Goal: Find specific page/section: Find specific page/section

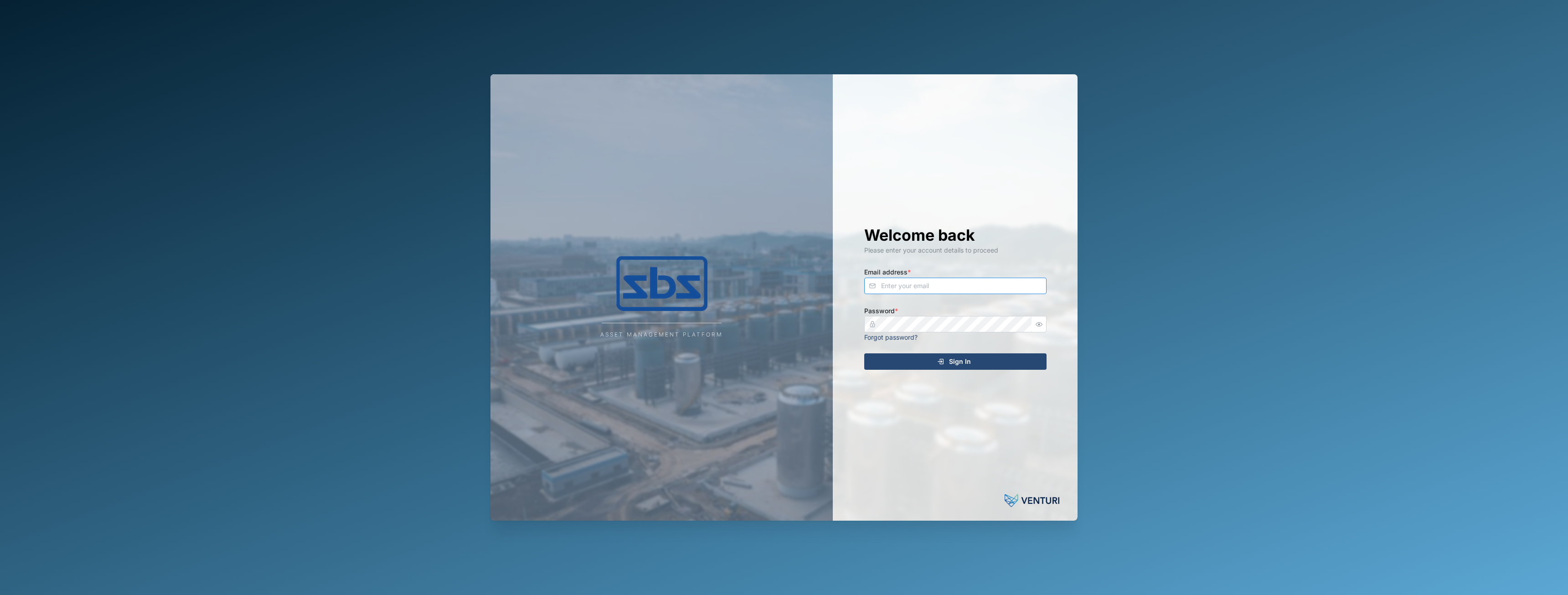
type input "[EMAIL_ADDRESS][DOMAIN_NAME]"
click at [944, 357] on div "Sign In" at bounding box center [953, 361] width 168 height 15
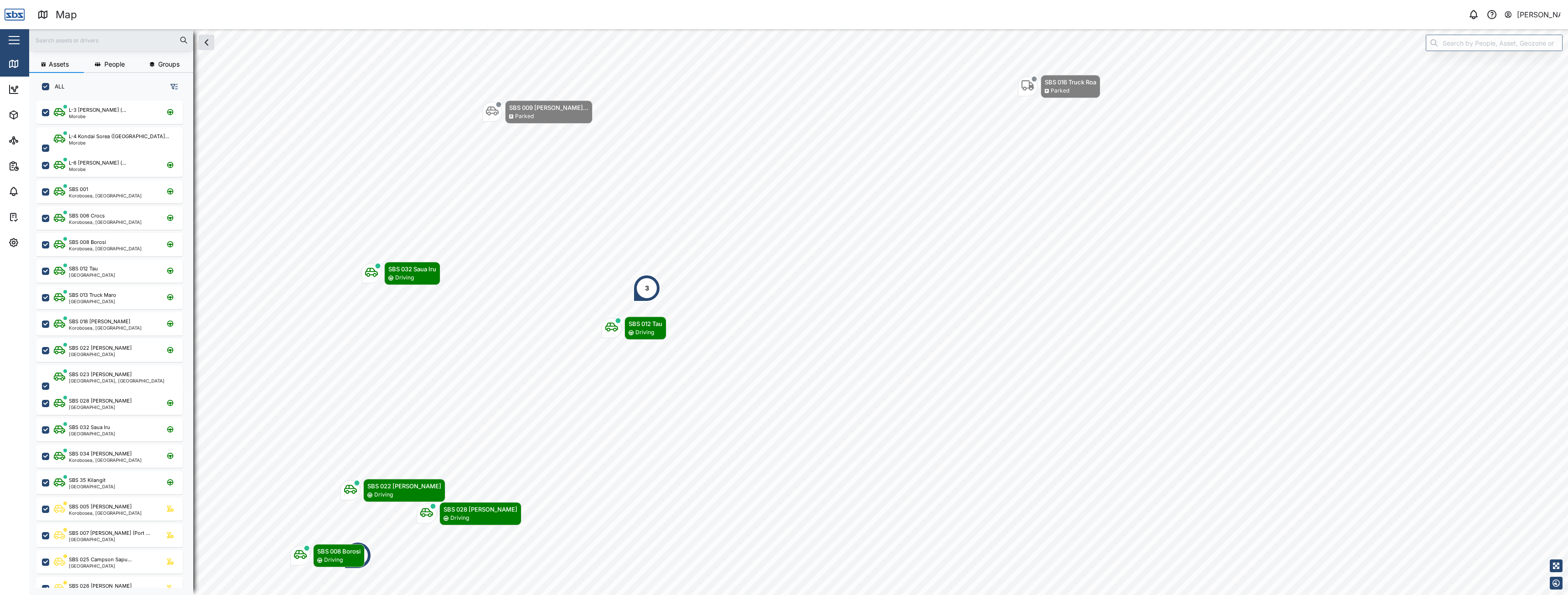
scroll to position [483, 143]
click at [67, 37] on input "text" at bounding box center [111, 40] width 153 height 13
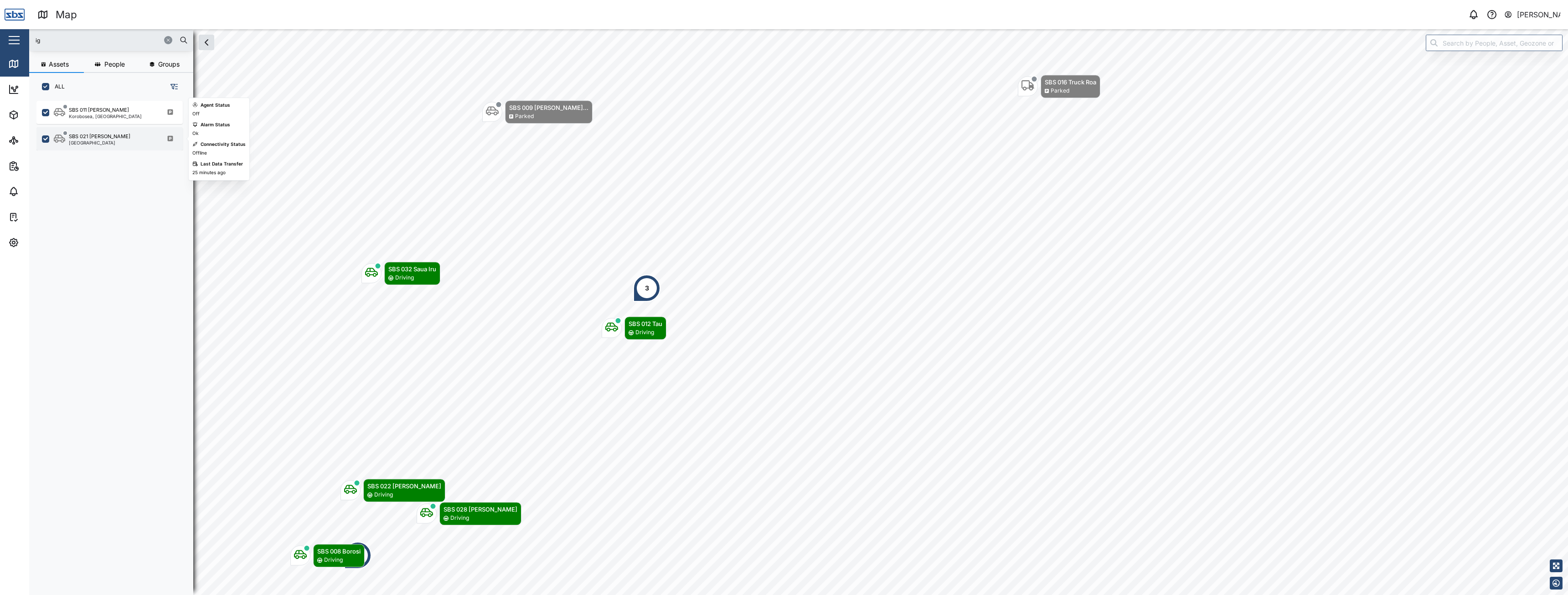
type input "ig"
click at [98, 141] on div "[GEOGRAPHIC_DATA]" at bounding box center [100, 143] width 61 height 5
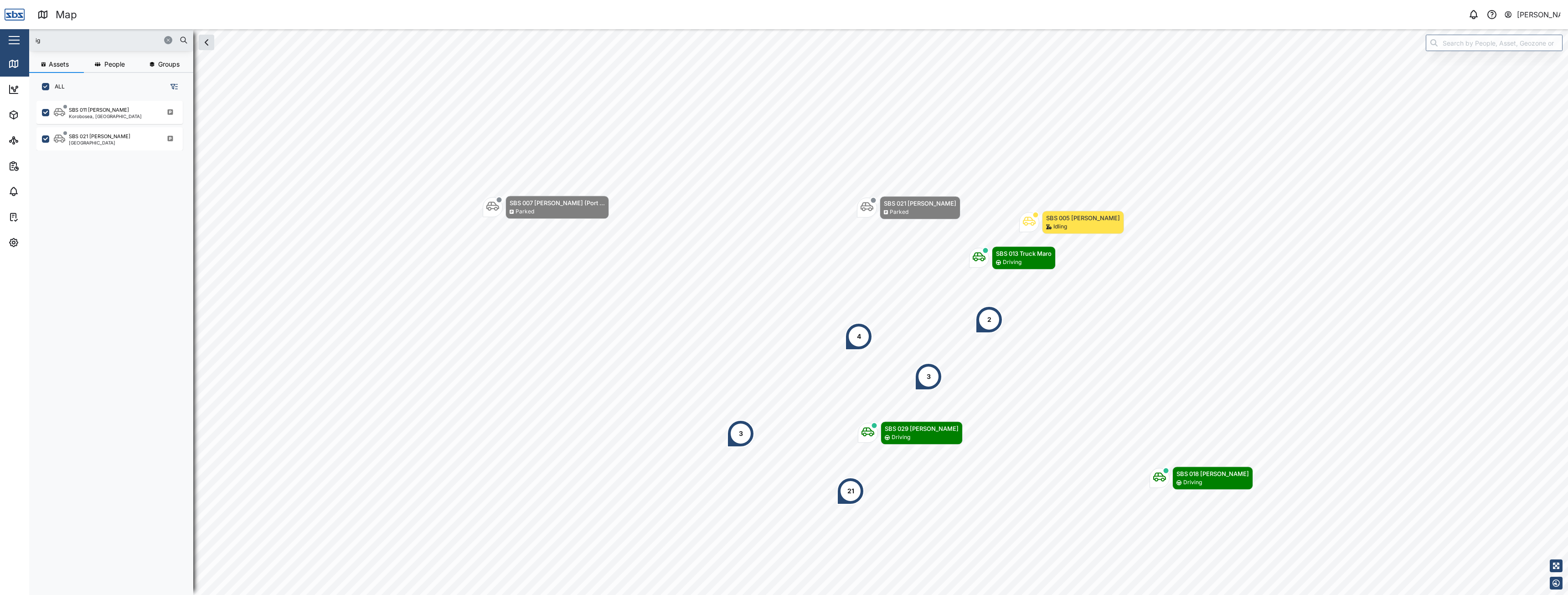
click at [168, 41] on icon "button" at bounding box center [169, 40] width 6 height 6
